Goal: Navigation & Orientation: Find specific page/section

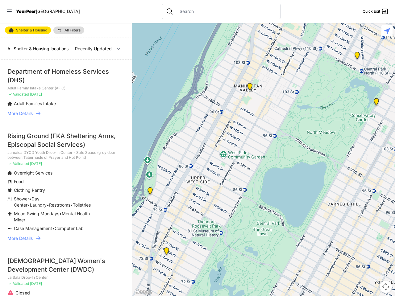
click at [9, 11] on icon at bounding box center [9, 12] width 5 height 4
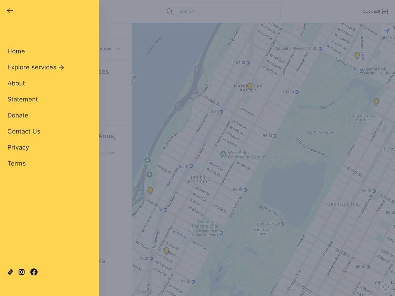
click at [263, 159] on div "Close panel YourPeer [GEOGRAPHIC_DATA] Quick Exit Single Adult Families Soup Ki…" at bounding box center [197, 148] width 395 height 296
click at [150, 192] on div "Close panel YourPeer [GEOGRAPHIC_DATA] Quick Exit Single Adult Families Soup Ki…" at bounding box center [197, 148] width 395 height 296
click at [166, 252] on div "Close panel YourPeer [GEOGRAPHIC_DATA] Quick Exit Single Adult Families Soup Ki…" at bounding box center [197, 148] width 395 height 296
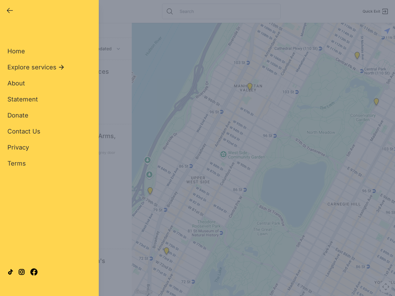
click at [249, 88] on div "Close panel YourPeer [GEOGRAPHIC_DATA] Quick Exit Single Adult Families Soup Ki…" at bounding box center [197, 148] width 395 height 296
click at [376, 103] on div "Close panel YourPeer [GEOGRAPHIC_DATA] Quick Exit Single Adult Families Soup Ki…" at bounding box center [197, 148] width 395 height 296
click at [357, 57] on div "Close panel YourPeer [GEOGRAPHIC_DATA] Quick Exit Single Adult Families Soup Ki…" at bounding box center [197, 148] width 395 height 296
click at [385, 287] on div "Close panel YourPeer [GEOGRAPHIC_DATA] Quick Exit Single Adult Families Soup Ki…" at bounding box center [197, 148] width 395 height 296
